Goal: Transaction & Acquisition: Purchase product/service

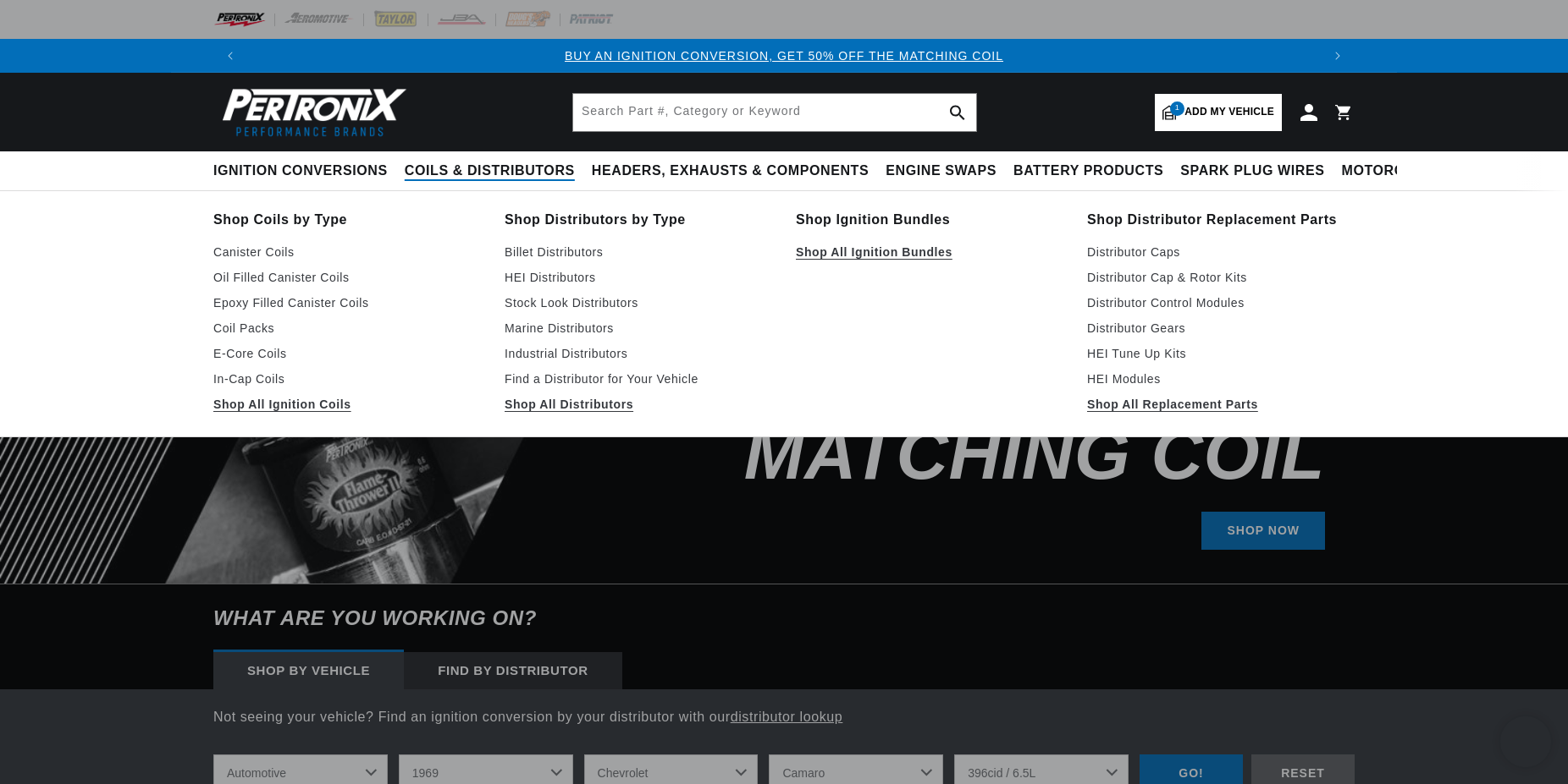
select select "1969"
select select "Chevrolet"
select select "Camaro"
select select "396cid-6.5L"
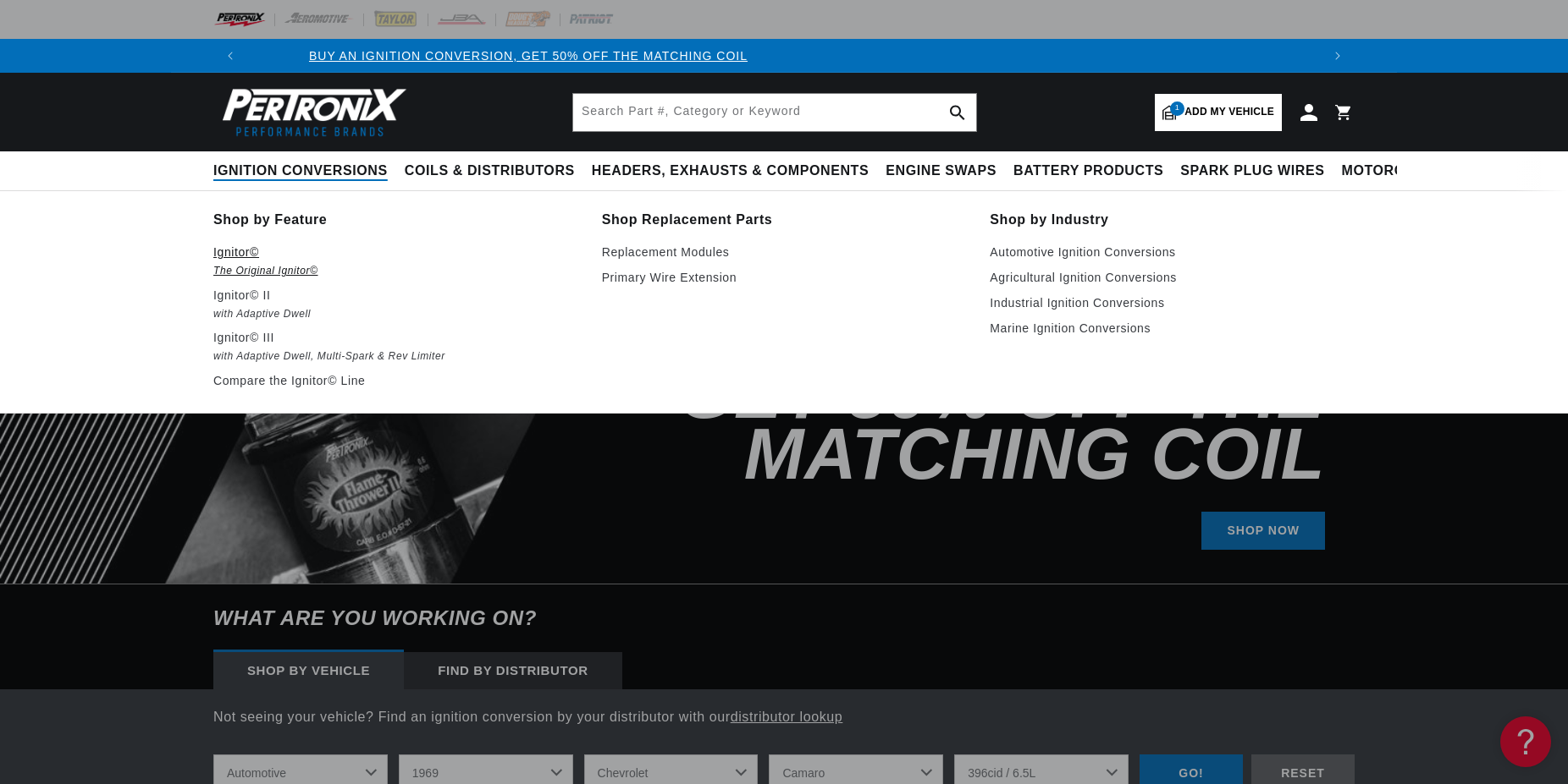
scroll to position [0, 12]
click at [291, 254] on p "Ignitor©" at bounding box center [396, 252] width 365 height 21
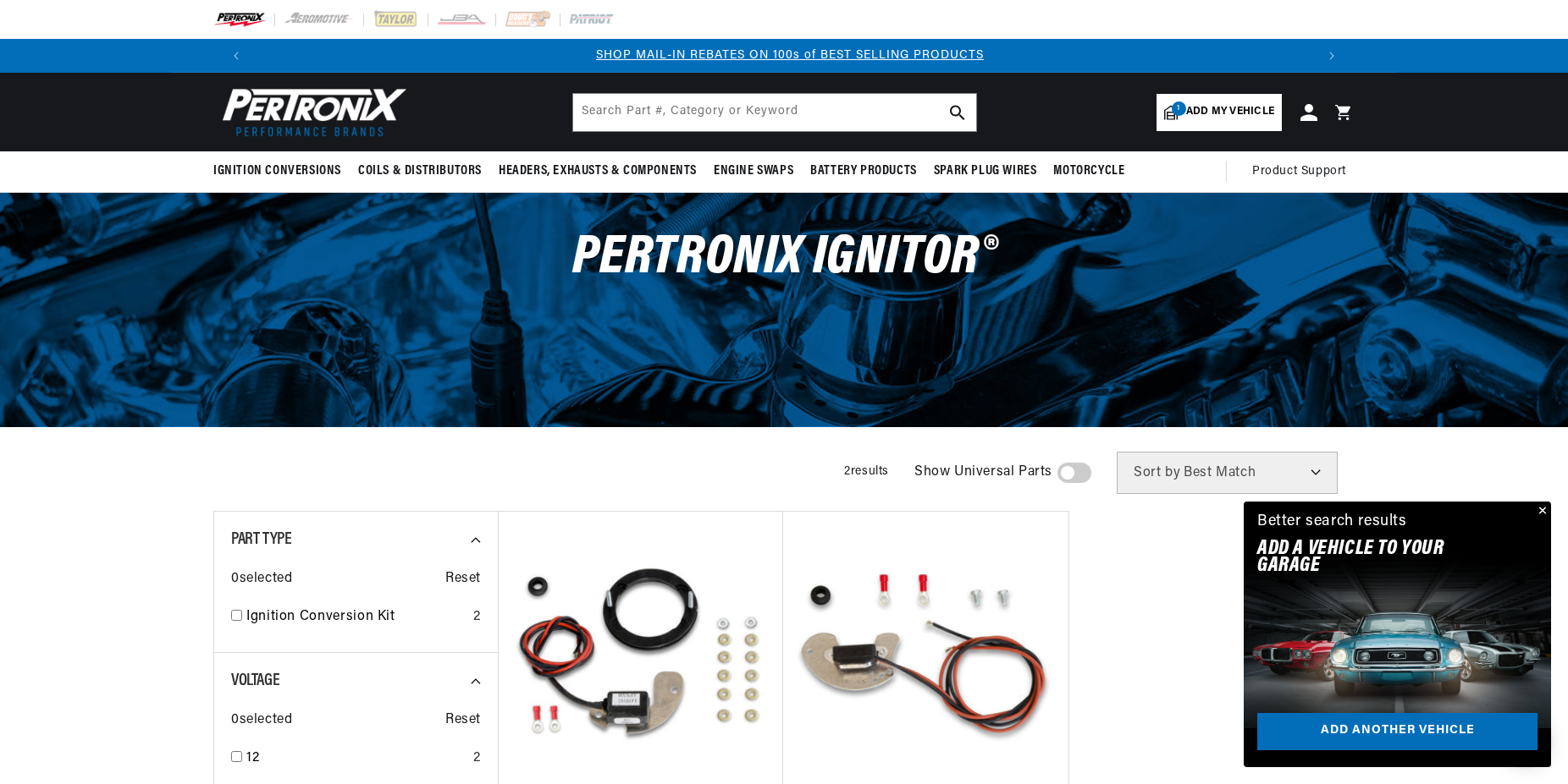
scroll to position [0, 1057]
click at [1205, 111] on span "Add my vehicle" at bounding box center [1229, 111] width 88 height 16
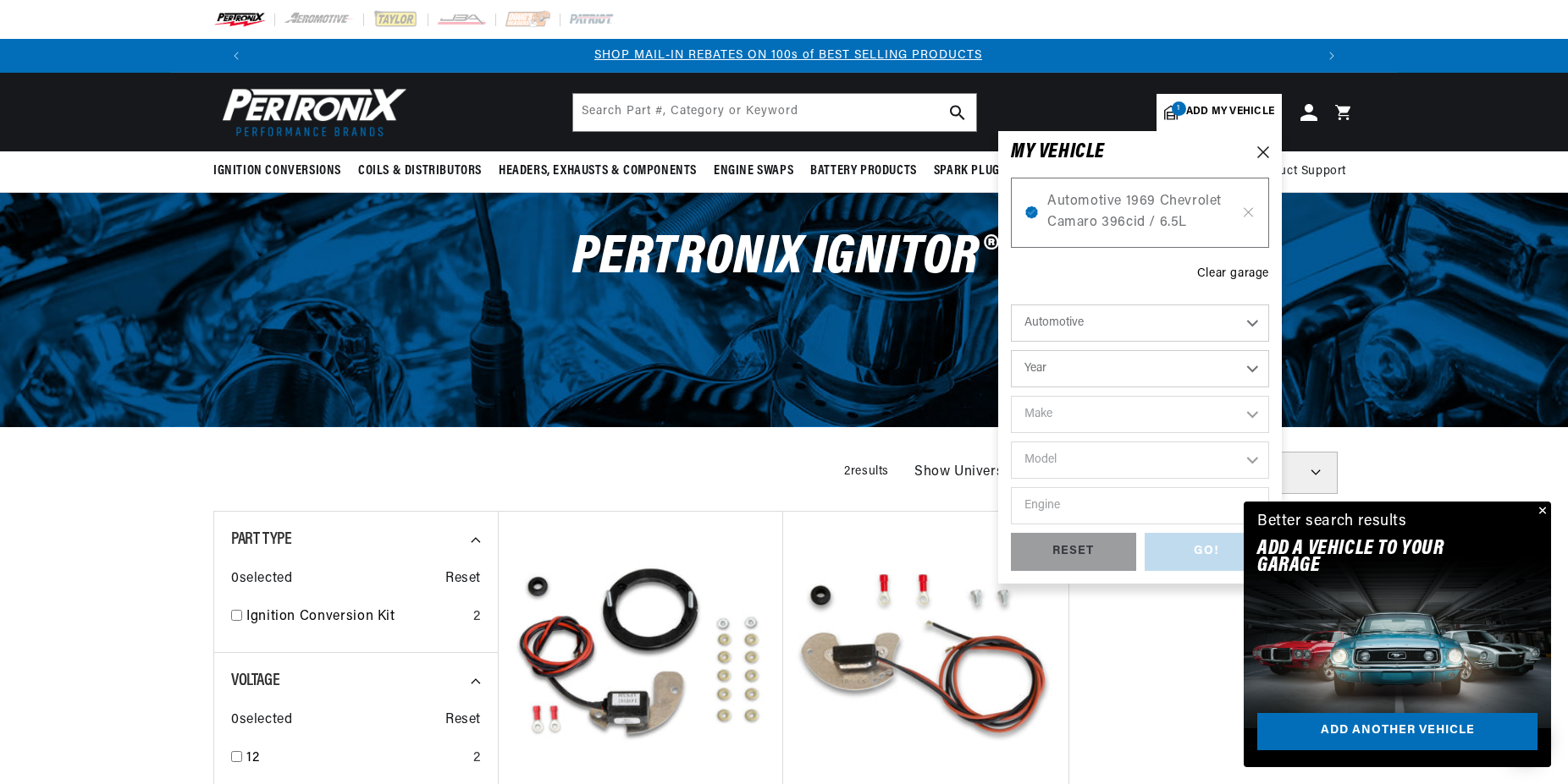
click at [1011, 350] on select "Year [DATE] 2021 2020 2019 2018 2017 2016 2015 2014 2013 2012 2011 2010 2009 20…" at bounding box center [1139, 368] width 258 height 37
select select "1972"
click option "1972" at bounding box center [0, 0] width 0 height 0
select select "1972"
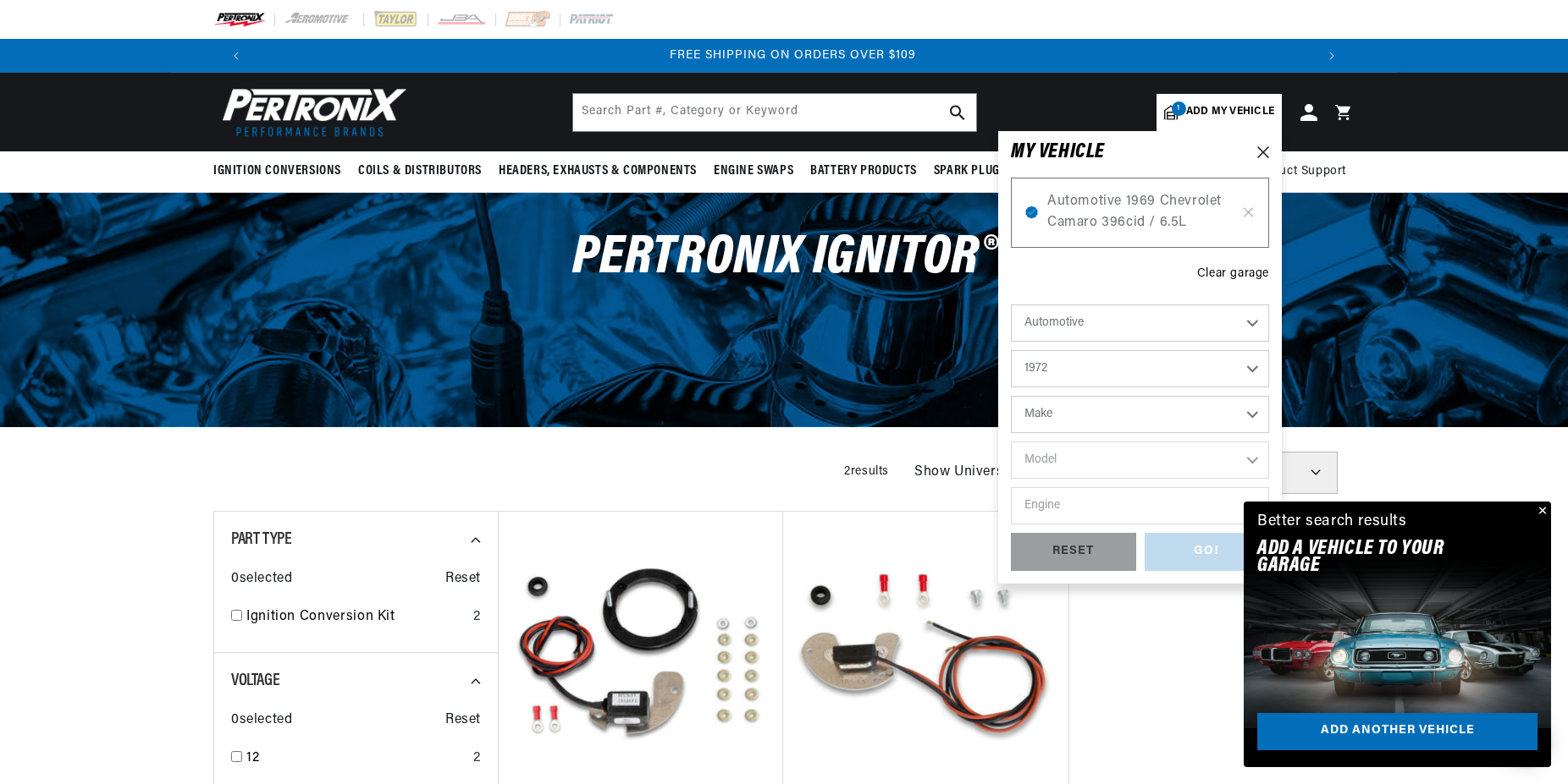
click at [1011, 396] on select "Make Alfa Romeo American Motors Aston [PERSON_NAME] Audi [GEOGRAPHIC_DATA] BMW …" at bounding box center [1139, 414] width 258 height 37
select select "Dodge"
click option "Dodge" at bounding box center [0, 0] width 0 height 0
select select "Dodge"
click at [1011, 441] on select "Model B100 Van B200 Van B300 Van Challenger Charger Coronet D100 Pickup D200 Pi…" at bounding box center [1139, 459] width 258 height 37
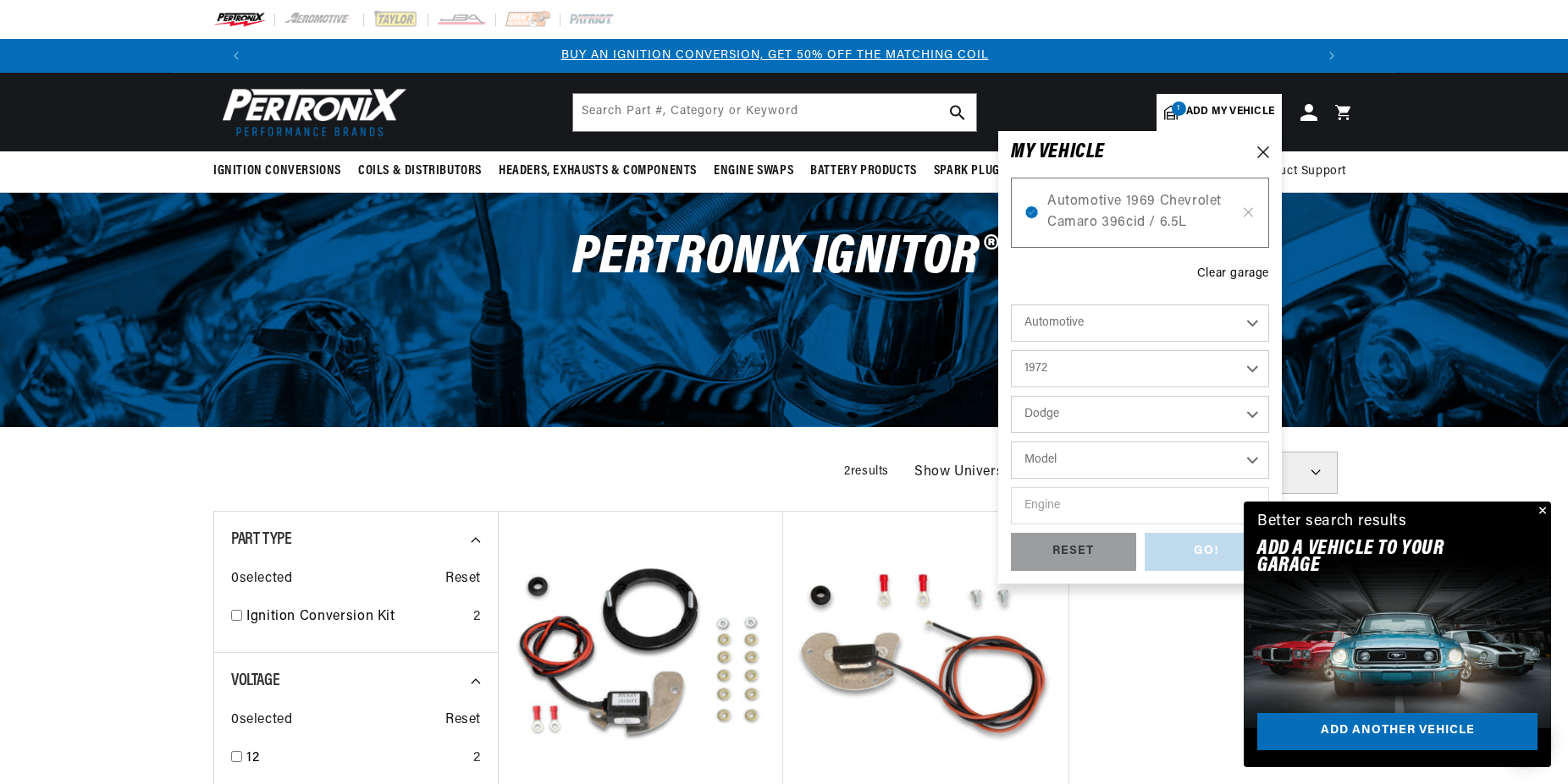
scroll to position [0, 0]
select select "Charger"
click option "Charger" at bounding box center [0, 0] width 0 height 0
select select "Charger"
click at [1011, 488] on select "Engine 6.3L 7.0L 225cid / 3.7L 318cid / 5.2L 340cid / 5.6L 360cid / 5.9L 400cid…" at bounding box center [1139, 506] width 258 height 37
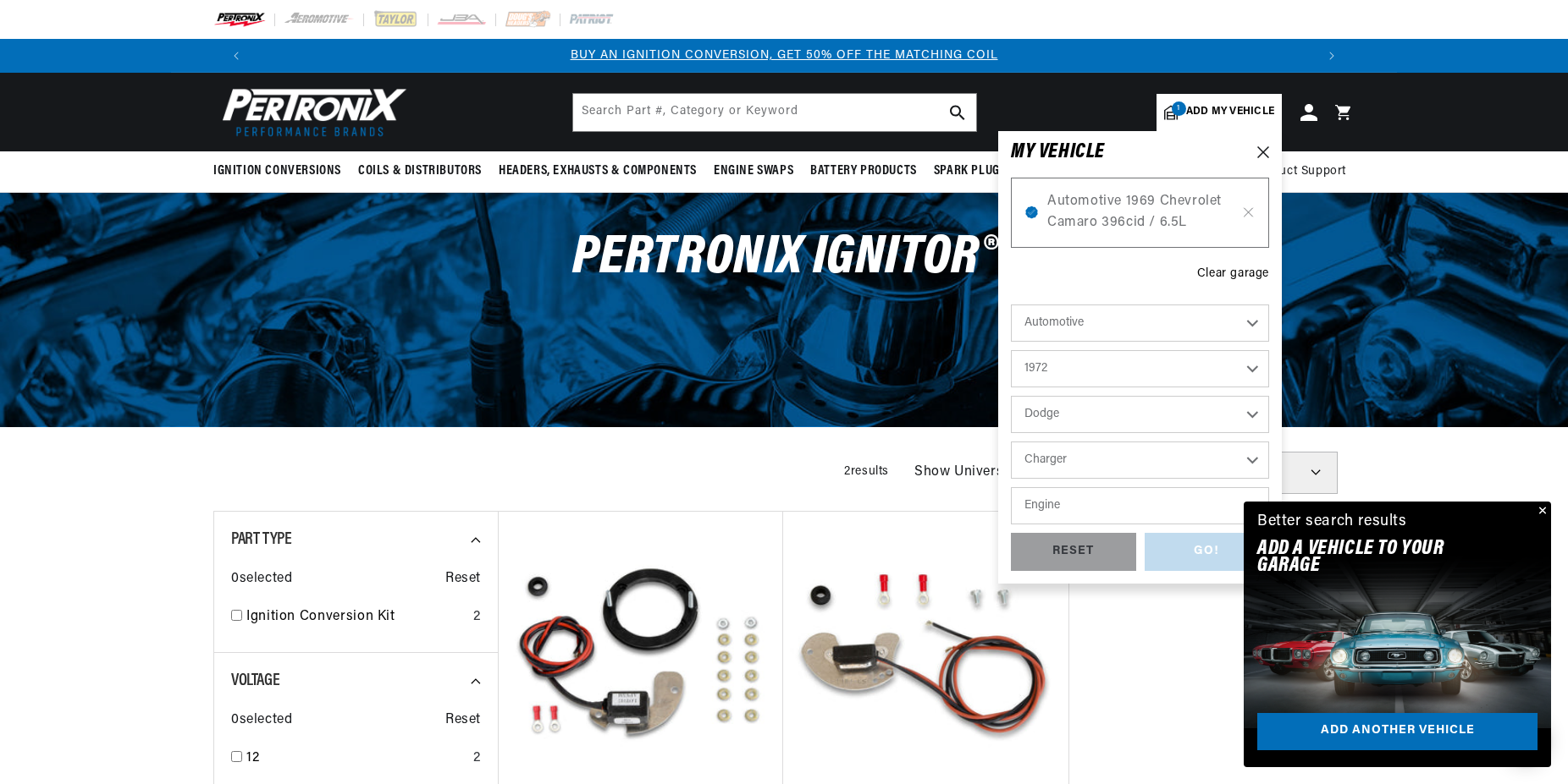
select select "340cid-5.6L"
click option "340cid / 5.6L" at bounding box center [0, 0] width 0 height 0
select select "340cid-5.6L"
click at [1185, 549] on div "GO!" at bounding box center [1207, 552] width 125 height 38
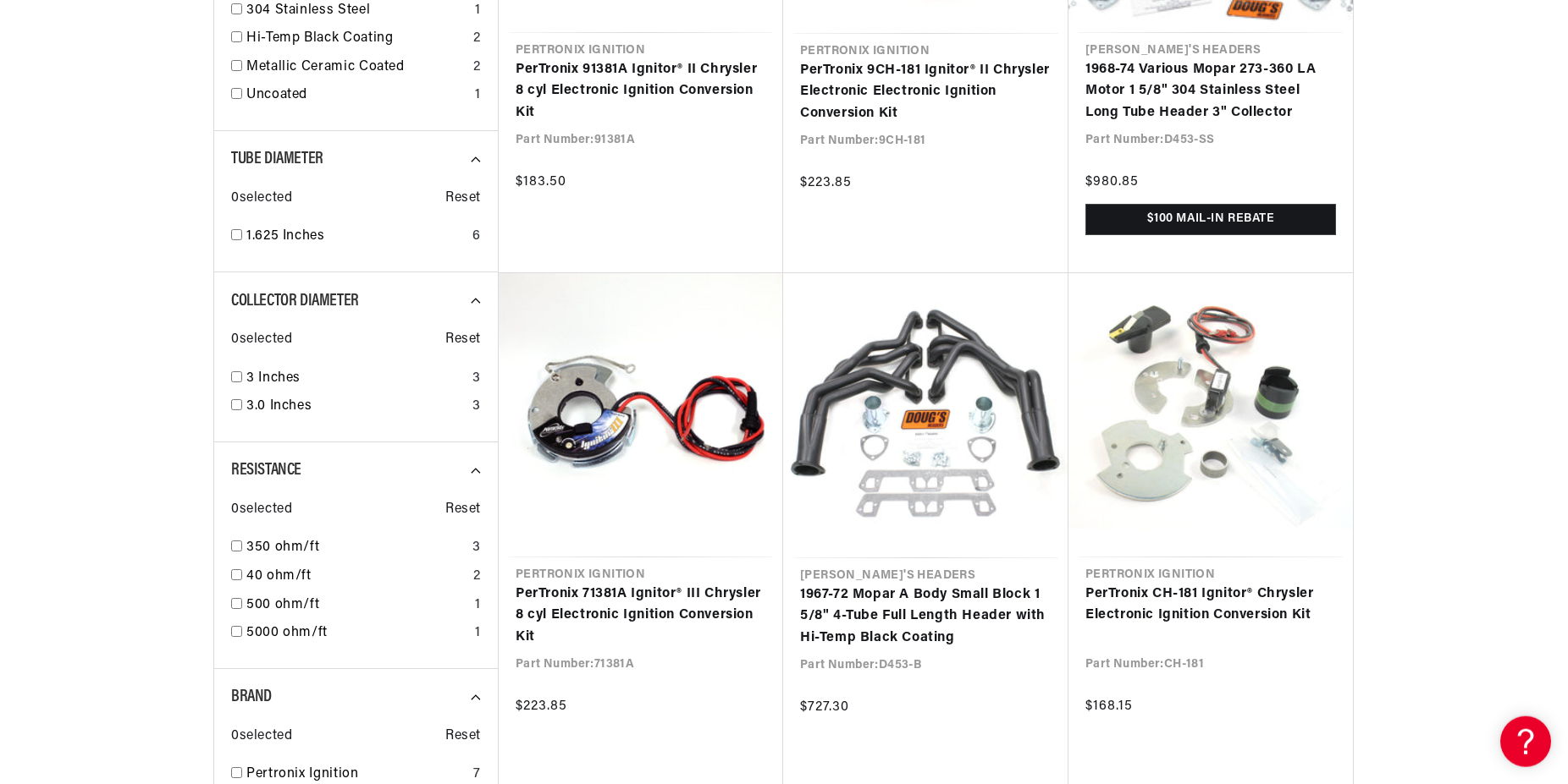
scroll to position [1122, 0]
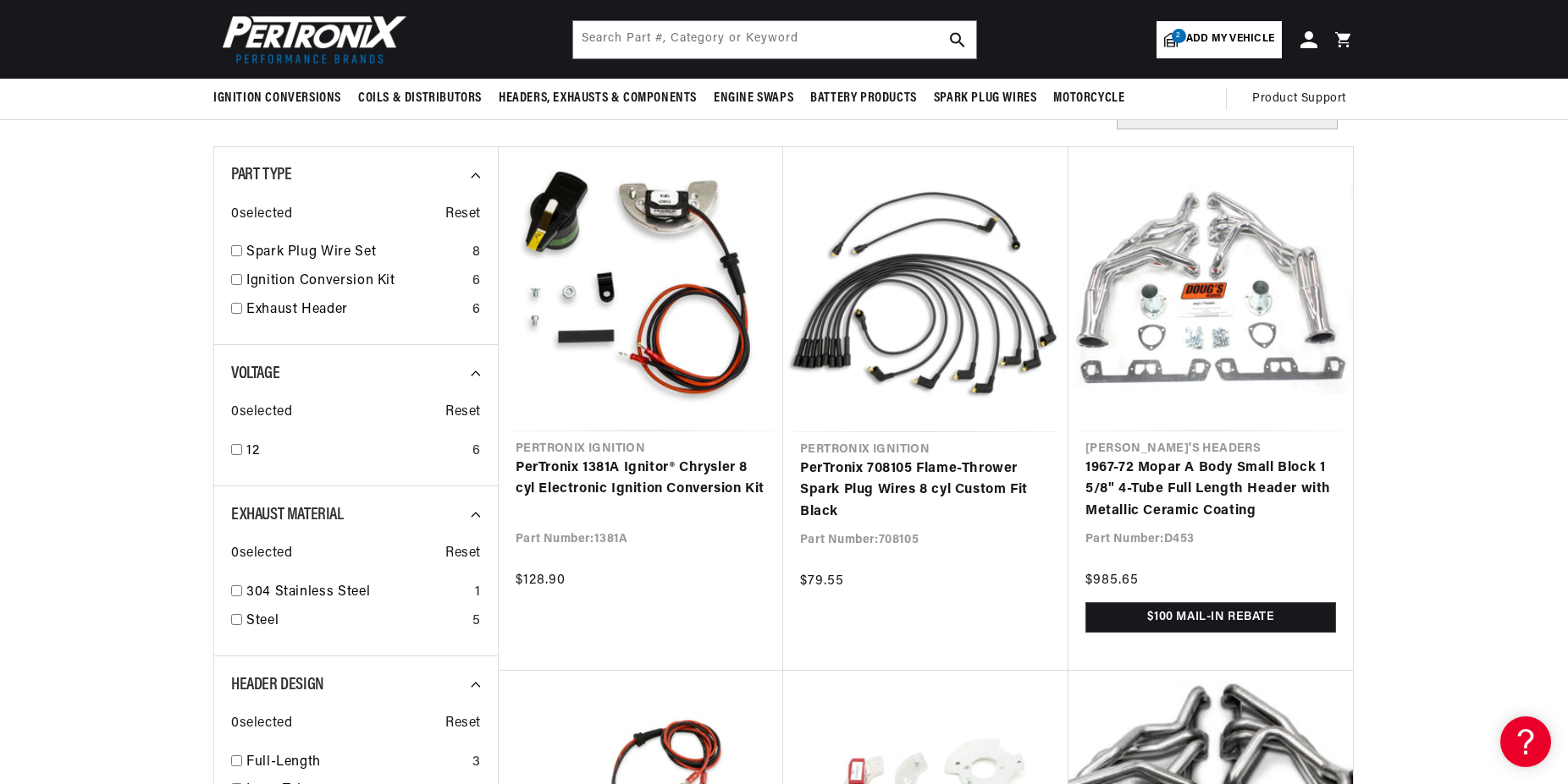
scroll to position [0, 1057]
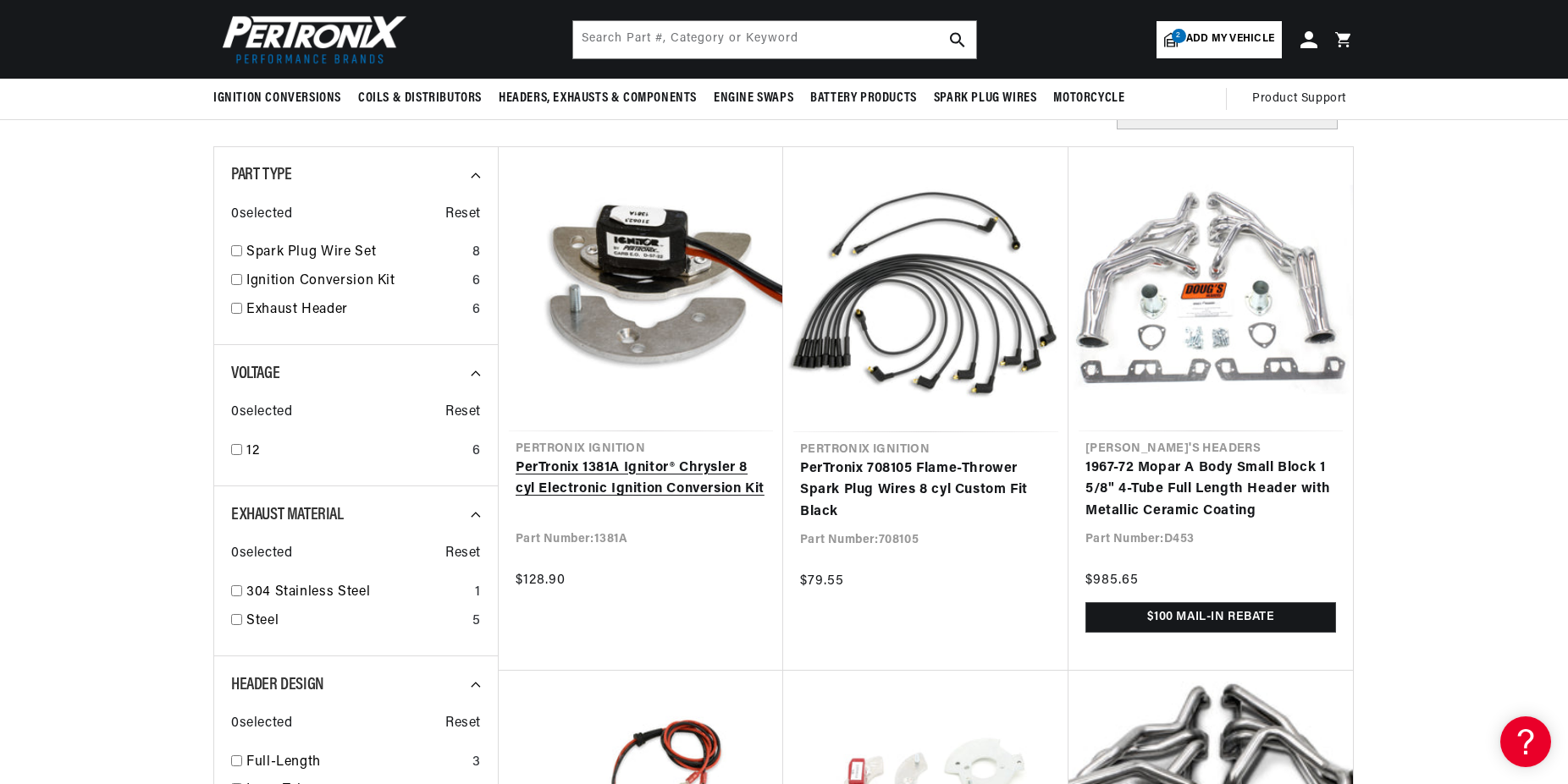
click at [604, 476] on link "PerTronix 1381A Ignitor® Chrysler 8 cyl Electronic Ignition Conversion Kit" at bounding box center [640, 479] width 250 height 43
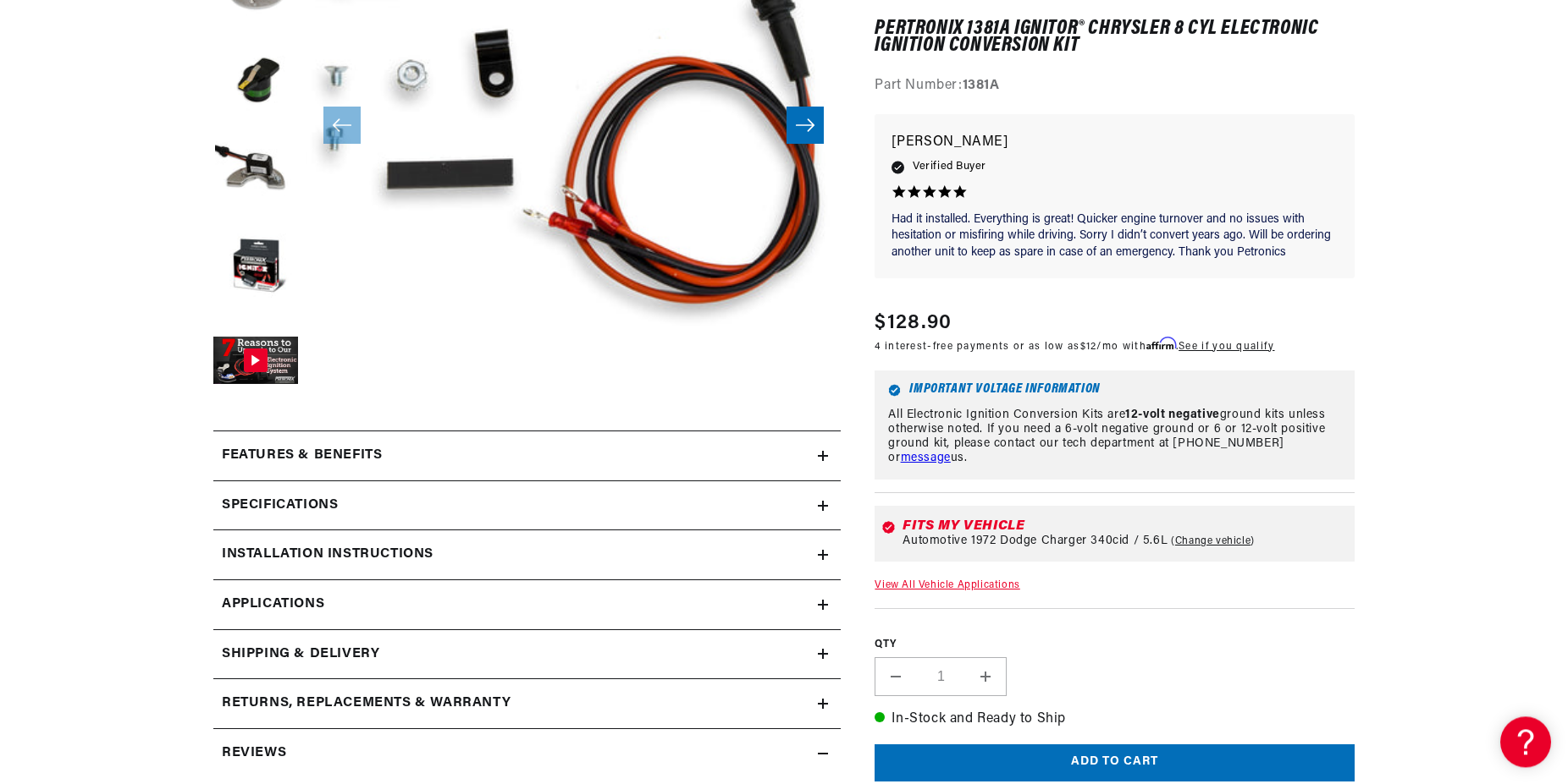
scroll to position [432, 0]
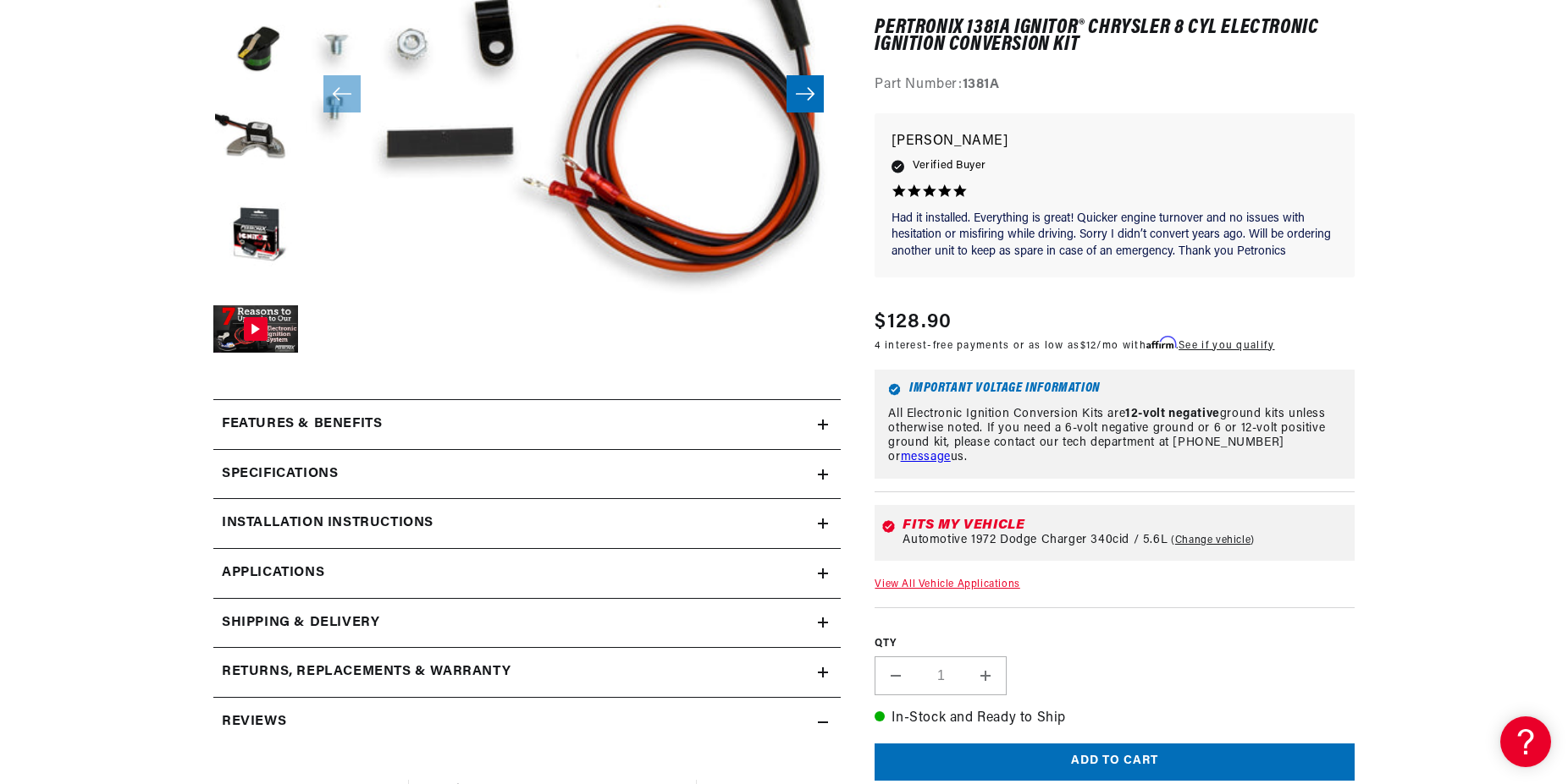
click at [437, 565] on link "Applications" at bounding box center [527, 574] width 628 height 50
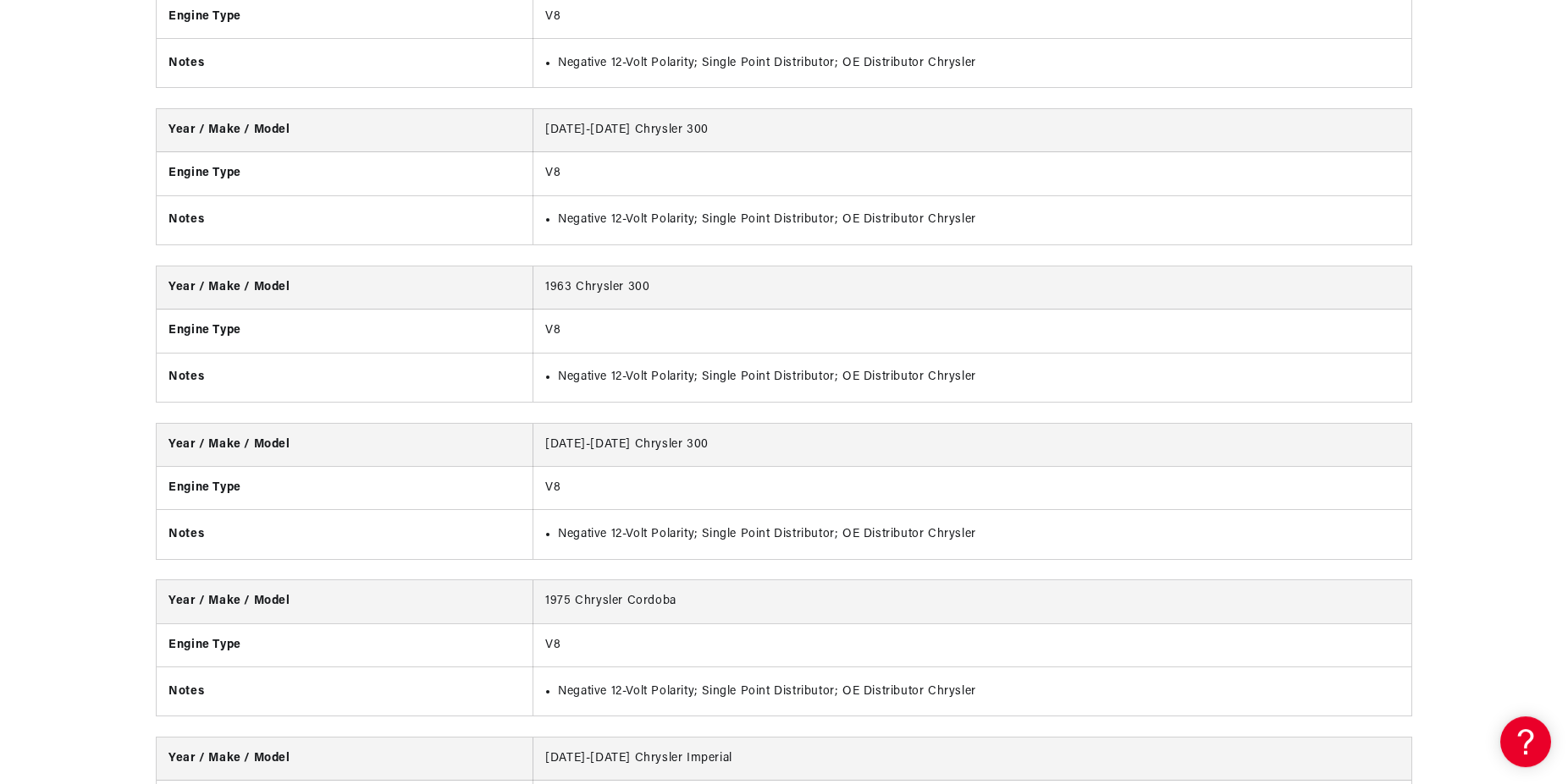
scroll to position [3890, 0]
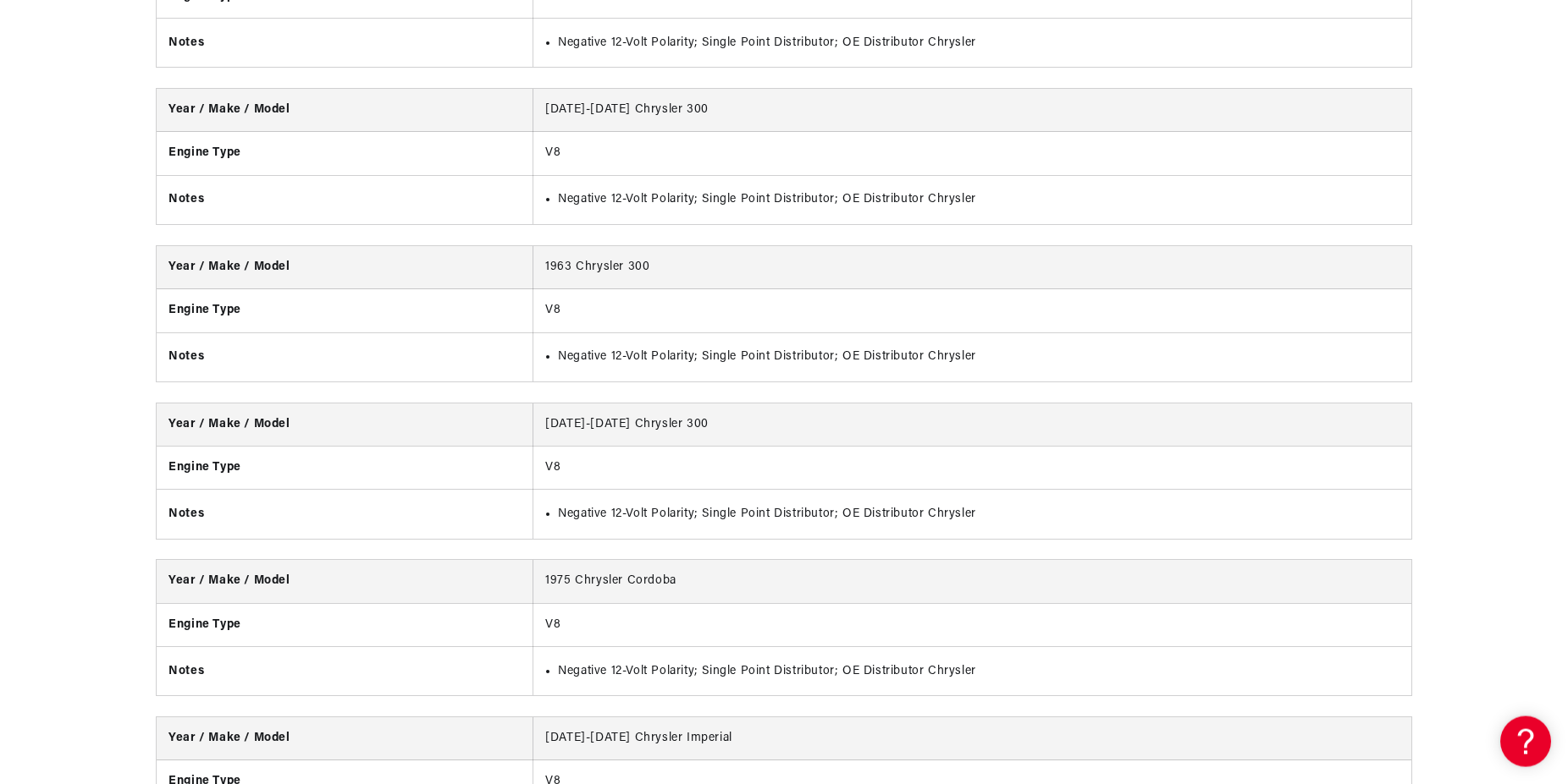
click at [324, 666] on th "Notes" at bounding box center [345, 671] width 375 height 49
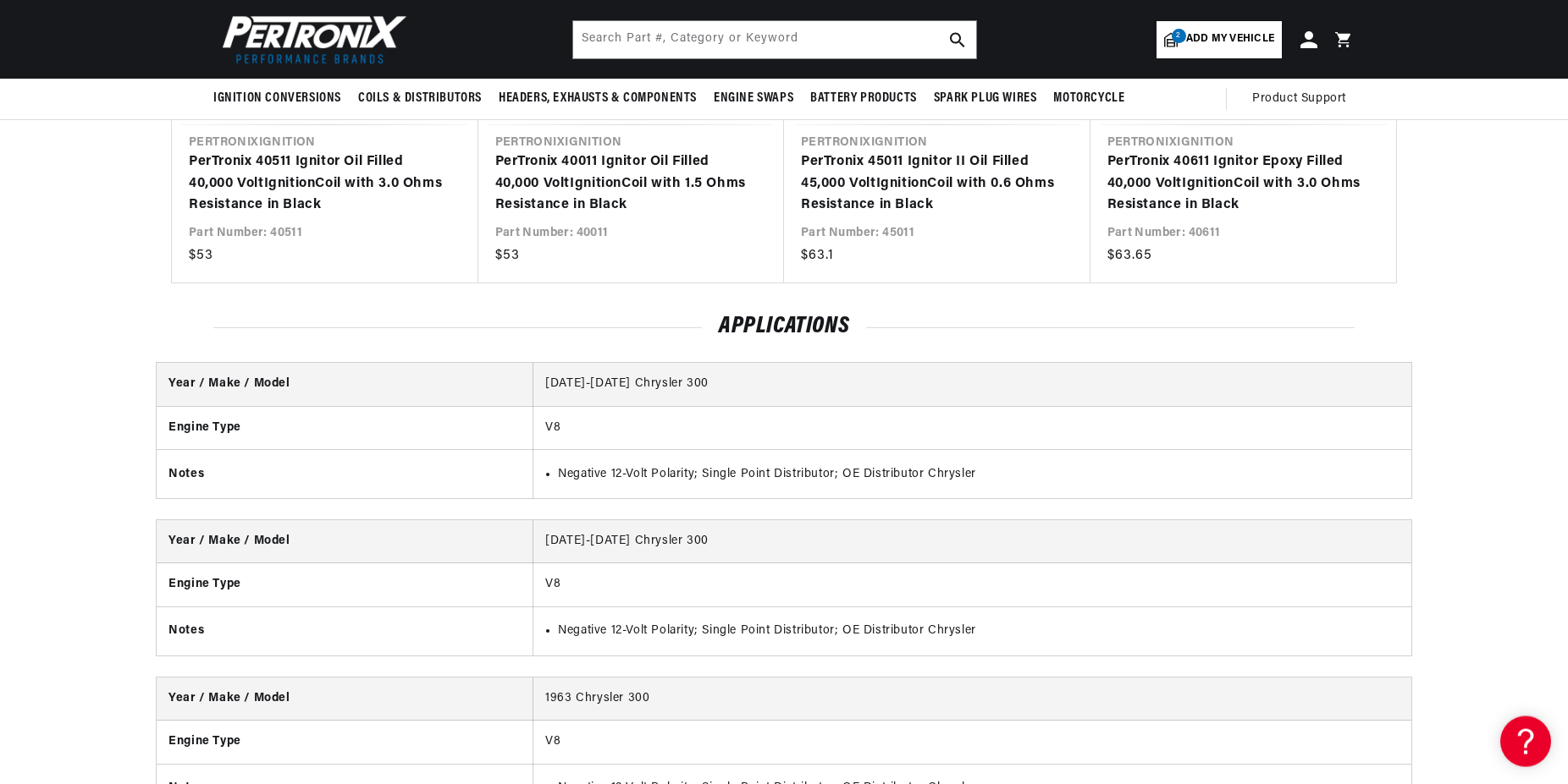
scroll to position [3026, 0]
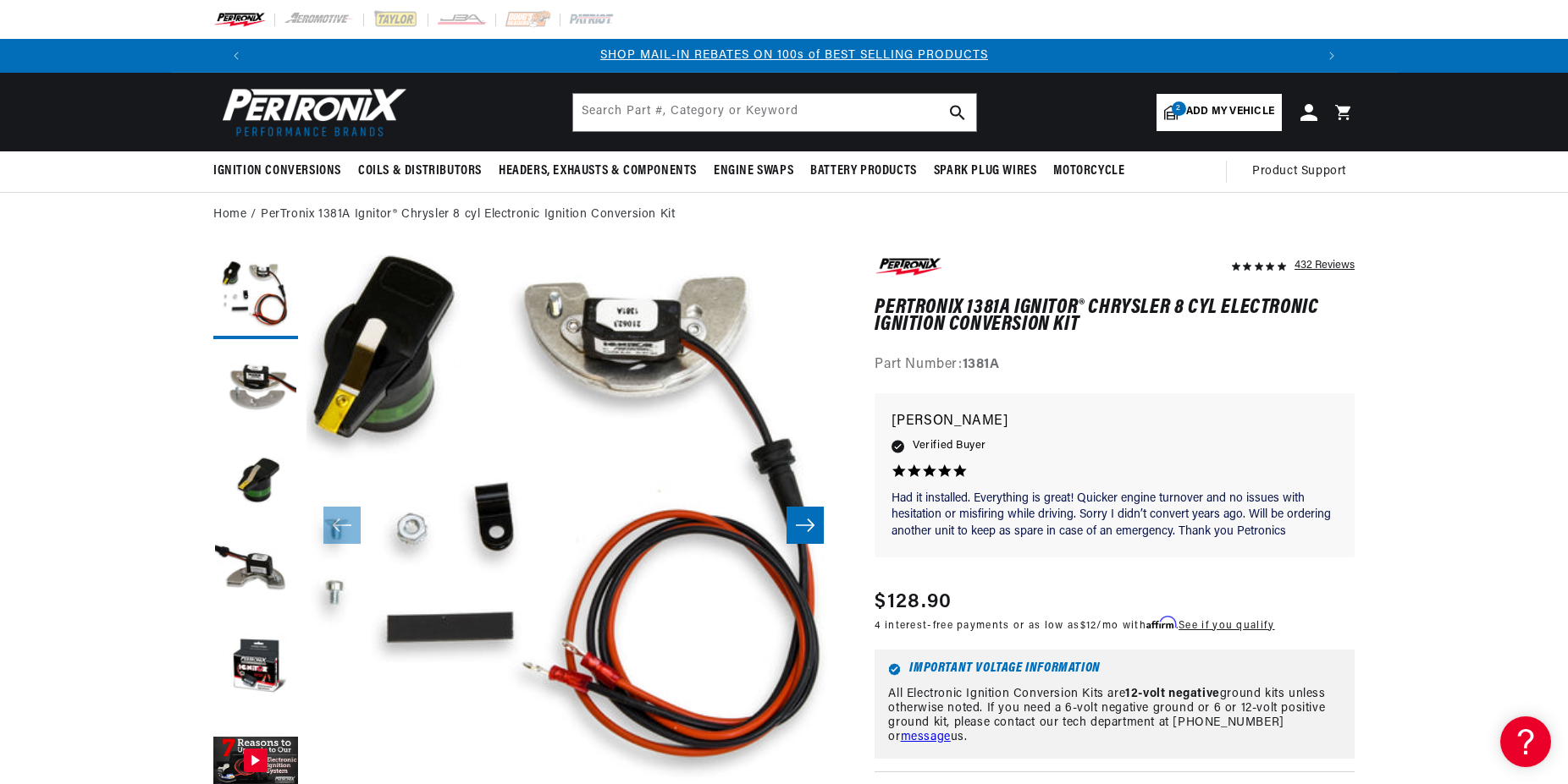
scroll to position [0, 1057]
